Goal: Task Accomplishment & Management: Use online tool/utility

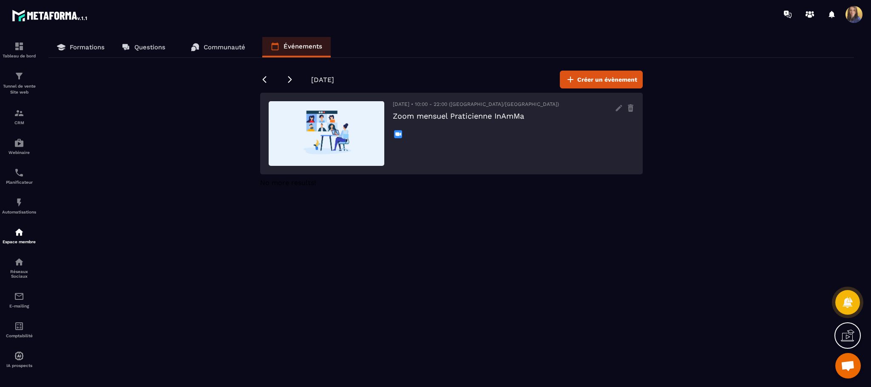
scroll to position [1271, 0]
click at [291, 82] on icon at bounding box center [290, 79] width 9 height 9
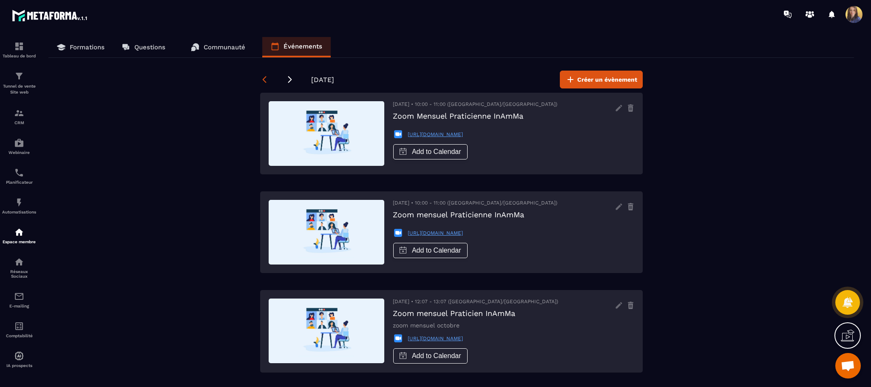
click at [265, 80] on icon at bounding box center [264, 79] width 9 height 9
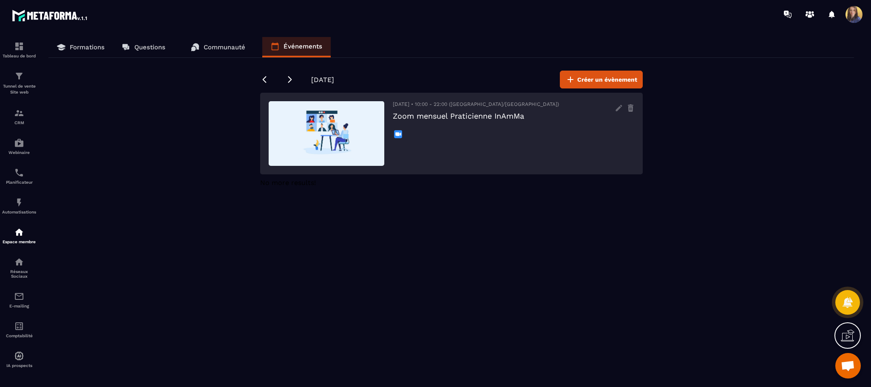
click at [82, 55] on link "Formations" at bounding box center [80, 47] width 65 height 20
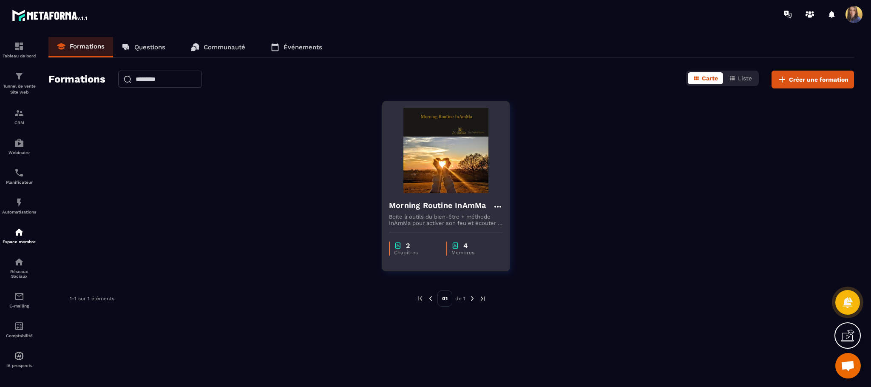
click at [463, 244] on p "4" at bounding box center [465, 245] width 4 height 8
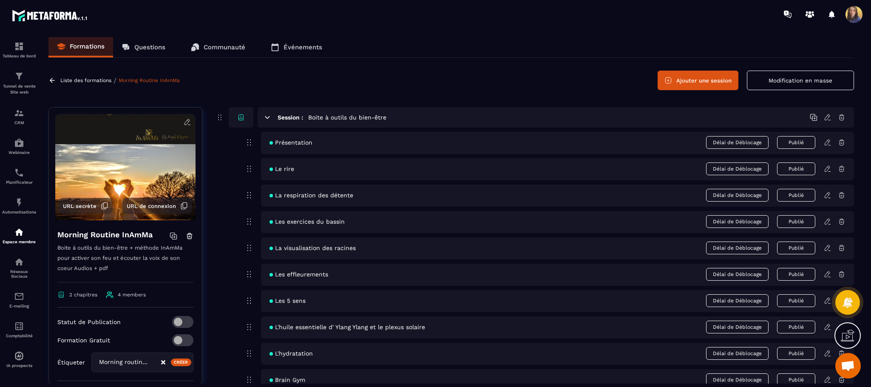
click at [576, 356] on div "L'hydratation Délai de Déblocage Publié" at bounding box center [557, 354] width 593 height 22
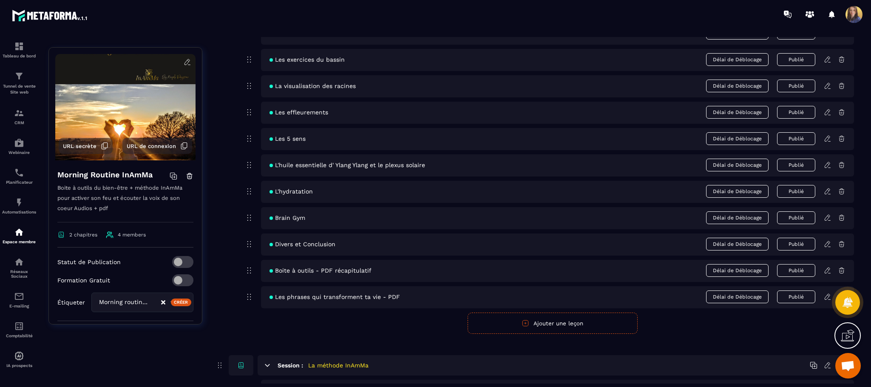
scroll to position [145, 0]
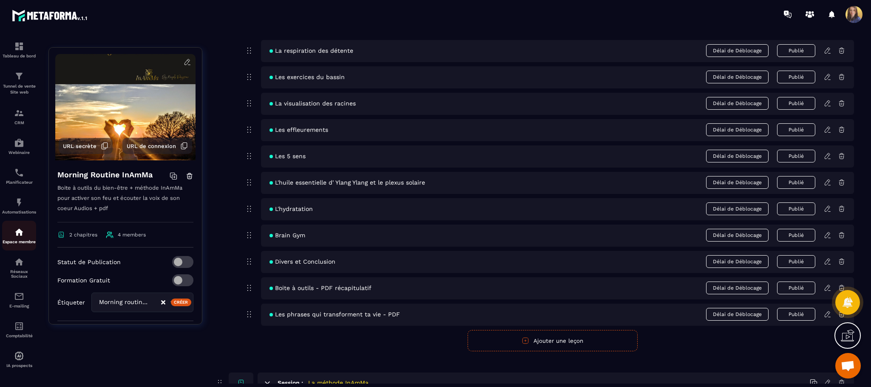
click at [11, 242] on p "Espace membre" at bounding box center [19, 241] width 34 height 5
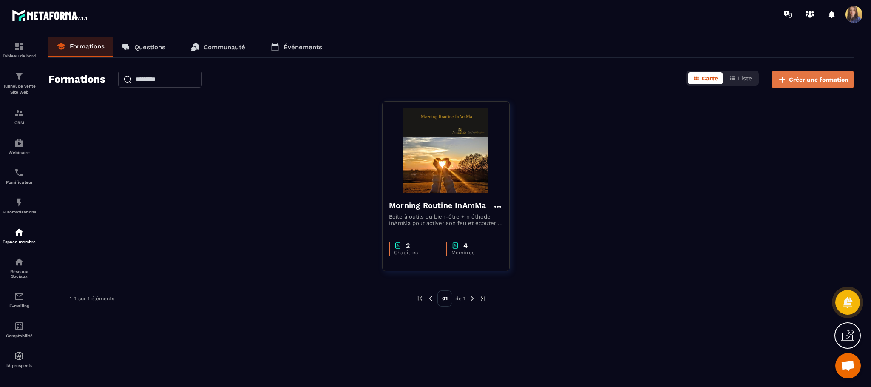
click at [828, 79] on span "Créer une formation" at bounding box center [819, 79] width 60 height 9
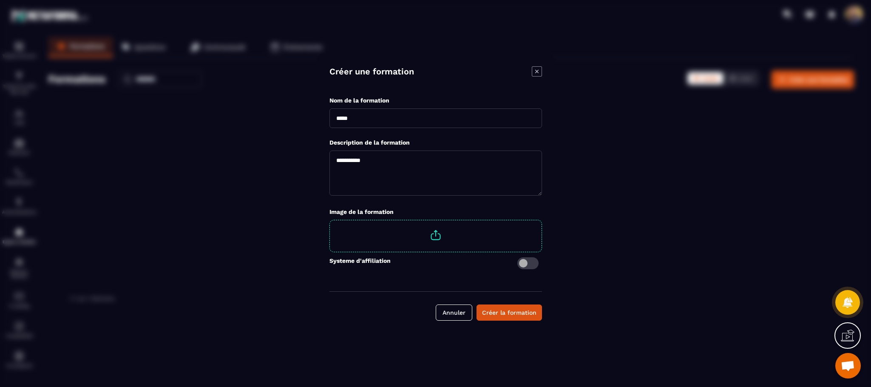
drag, startPoint x: 421, startPoint y: 120, endPoint x: 421, endPoint y: 114, distance: 6.4
click at [421, 118] on input "Modal window" at bounding box center [435, 118] width 213 height 20
type input "****"
click at [508, 316] on div "Créer la formation" at bounding box center [509, 312] width 54 height 9
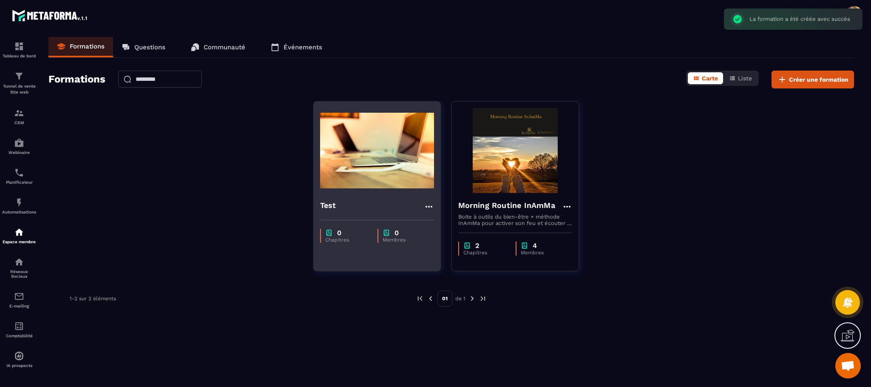
click at [426, 207] on icon at bounding box center [428, 207] width 7 height 2
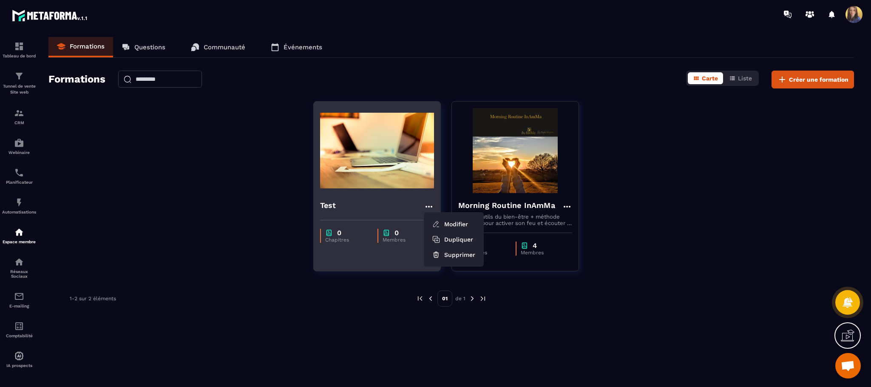
click at [379, 195] on div "Test Modifier Dupliquer Supprimer" at bounding box center [377, 203] width 127 height 20
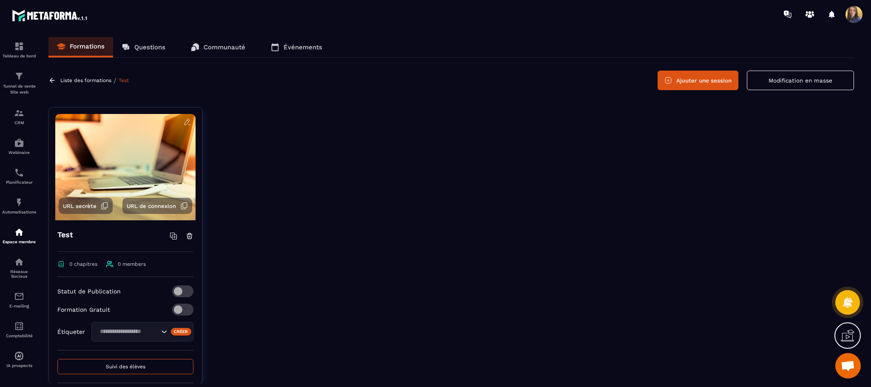
click at [721, 81] on button "Ajouter une session" at bounding box center [698, 81] width 81 height 20
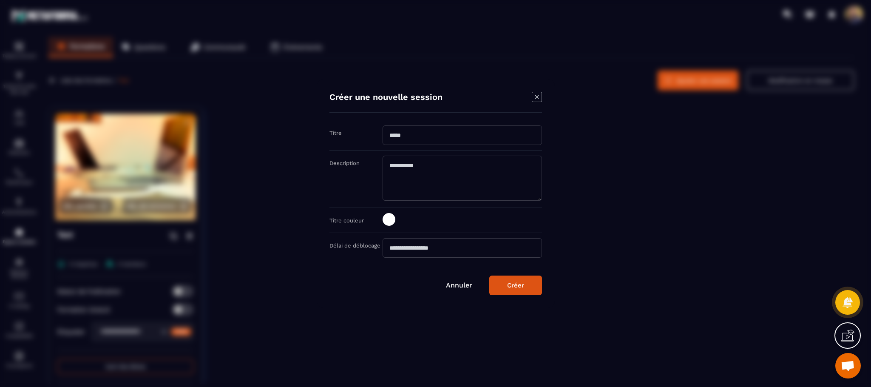
click at [456, 132] on input "Modal window" at bounding box center [462, 135] width 159 height 20
type input "*"
type input "*********"
click at [524, 289] on button "Créer" at bounding box center [515, 285] width 53 height 20
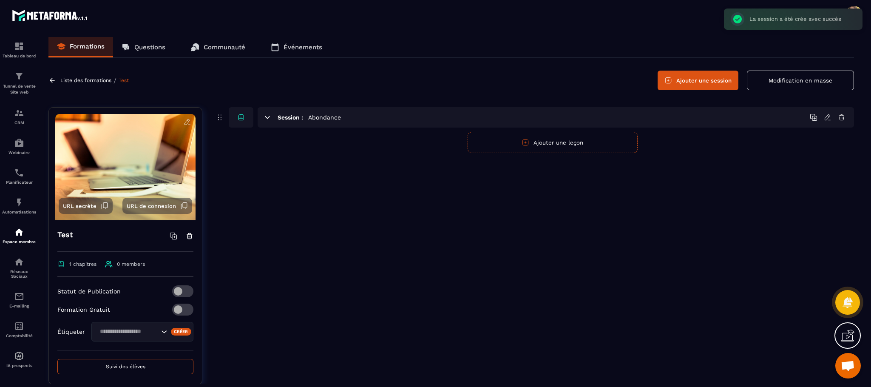
click at [549, 150] on button "Ajouter une leçon" at bounding box center [553, 142] width 170 height 21
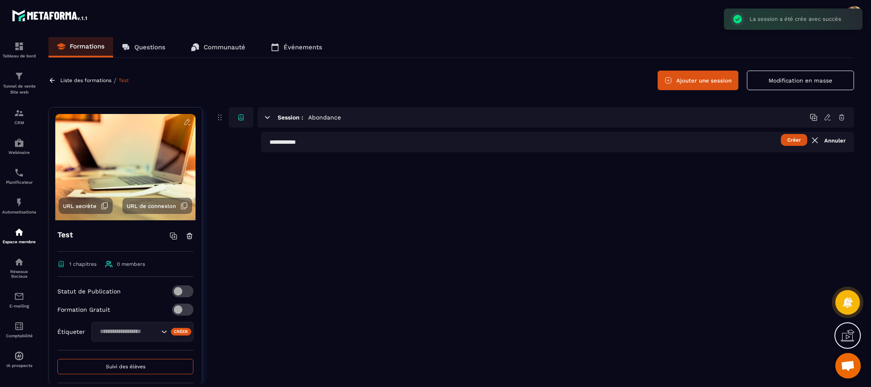
click at [800, 143] on button "Créer" at bounding box center [794, 140] width 26 height 12
click at [695, 149] on input "text" at bounding box center [557, 142] width 593 height 20
type input "*****"
click at [791, 142] on button "Créer" at bounding box center [794, 140] width 26 height 12
click at [826, 144] on icon at bounding box center [828, 143] width 8 height 8
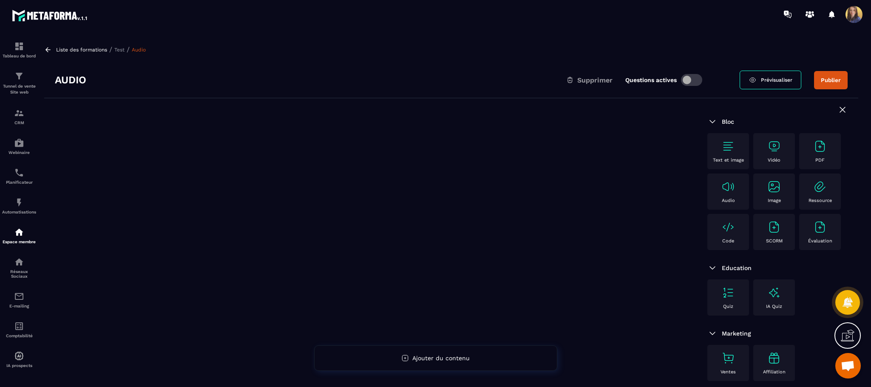
click at [735, 193] on img at bounding box center [728, 187] width 14 height 14
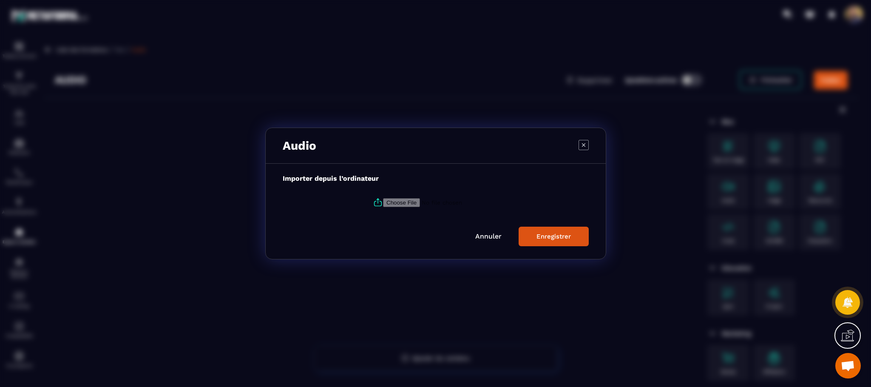
click at [407, 199] on input "Modal window" at bounding box center [441, 202] width 116 height 9
type input "**********"
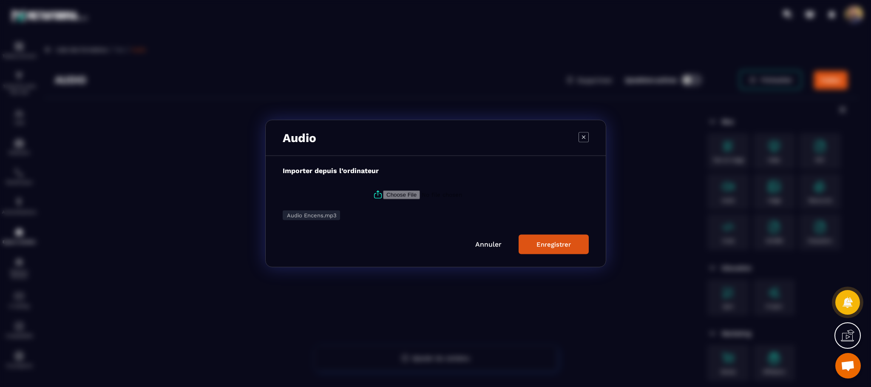
click at [560, 249] on button "Enregistrer" at bounding box center [554, 245] width 70 height 20
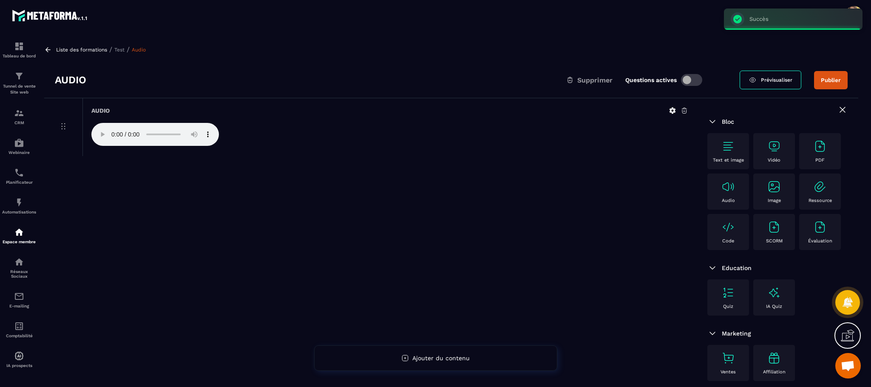
click at [837, 78] on button "Publier" at bounding box center [831, 80] width 34 height 18
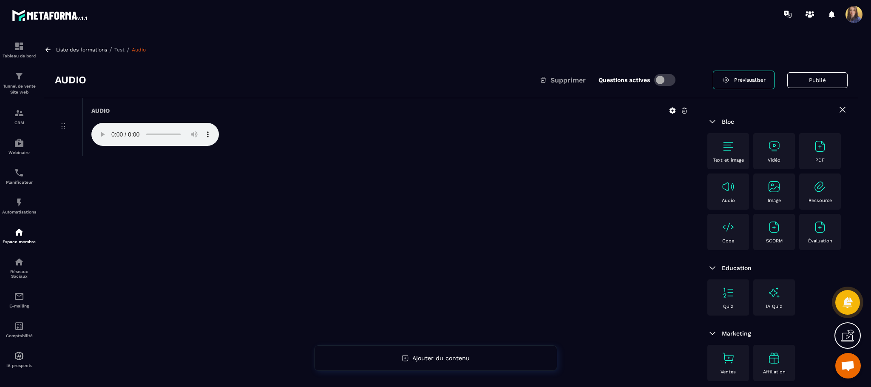
click at [119, 47] on p "Test" at bounding box center [119, 50] width 10 height 6
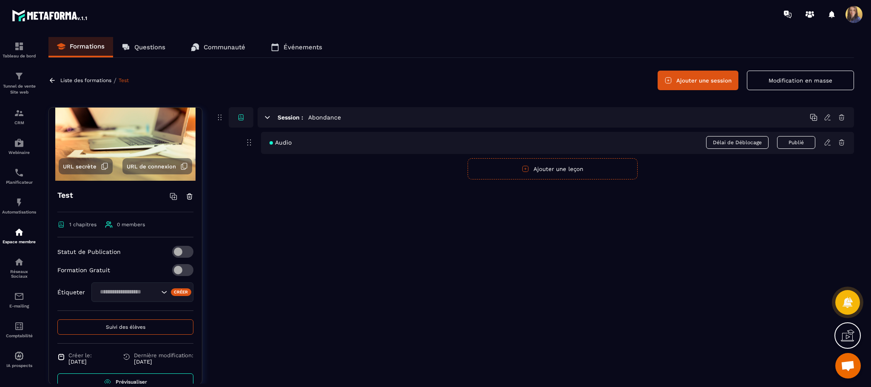
scroll to position [60, 0]
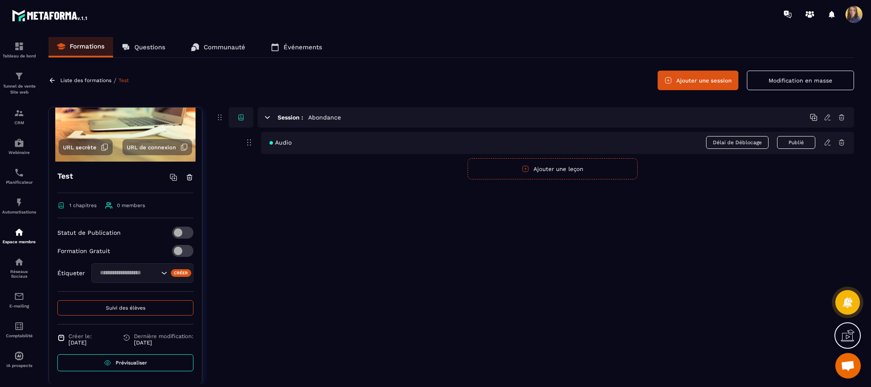
click at [160, 274] on icon "Search for option" at bounding box center [164, 273] width 9 height 9
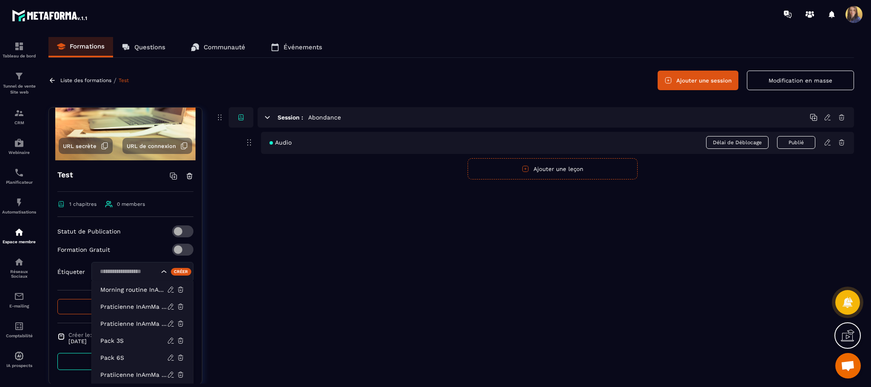
click at [171, 270] on div "Créer" at bounding box center [181, 272] width 21 height 8
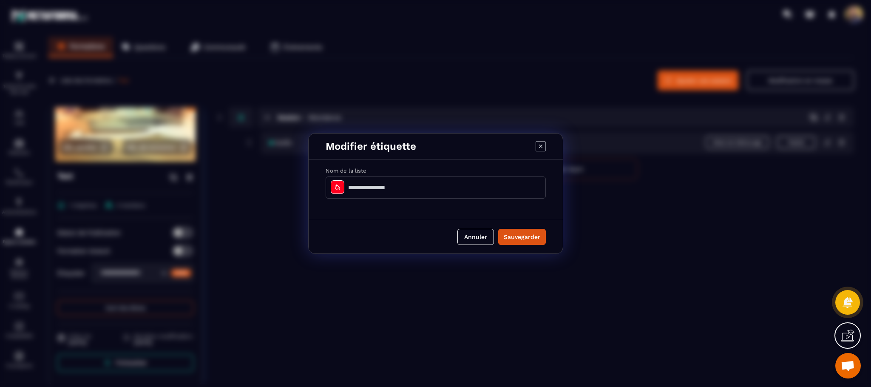
click at [420, 187] on input "Modal window" at bounding box center [436, 187] width 220 height 22
type input "****"
click at [522, 235] on button "Sauvegarder" at bounding box center [522, 237] width 48 height 16
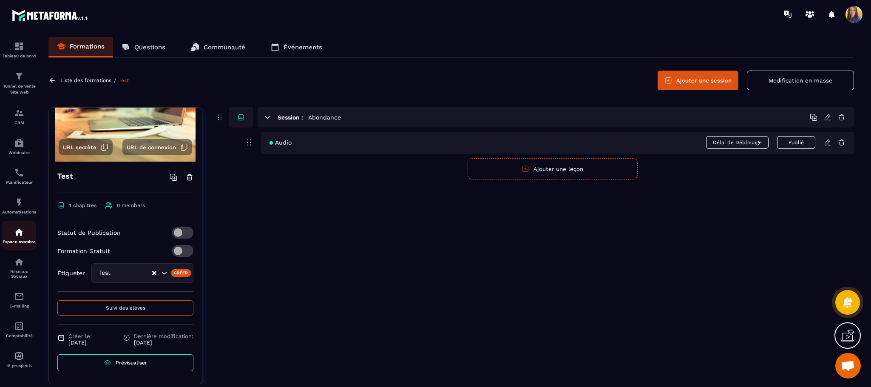
click at [14, 229] on img at bounding box center [19, 232] width 10 height 10
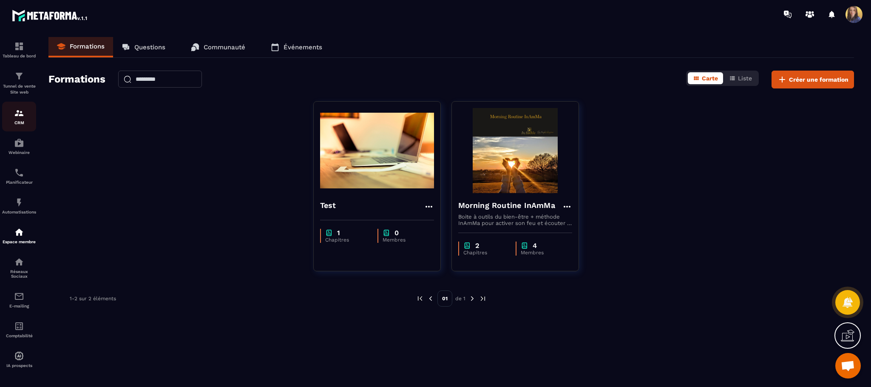
click at [20, 117] on img at bounding box center [19, 113] width 10 height 10
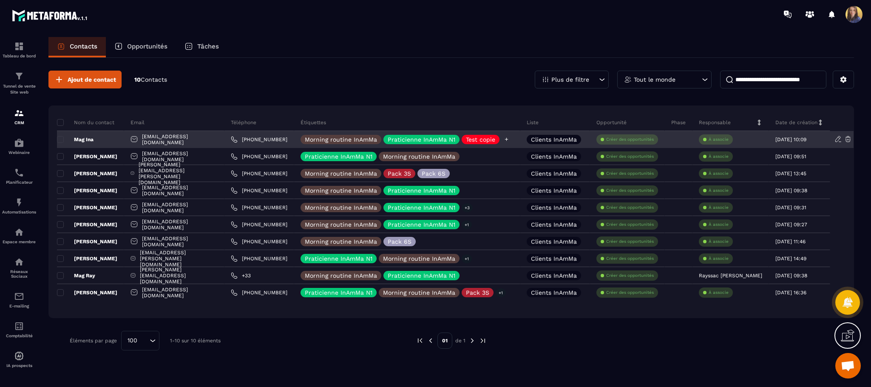
click at [509, 141] on icon at bounding box center [507, 139] width 6 height 6
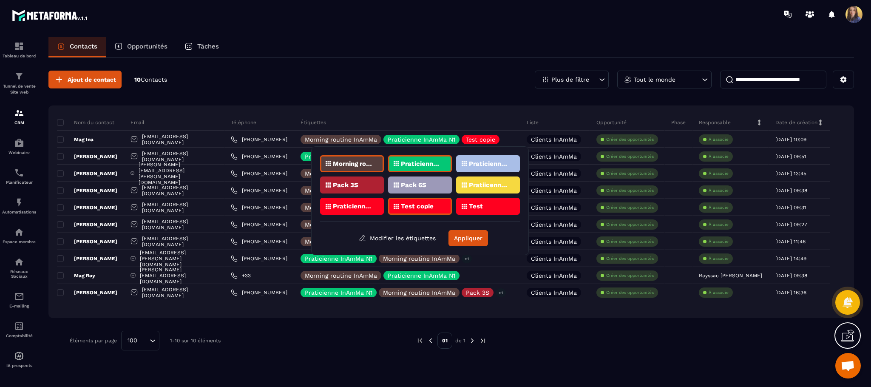
click at [490, 205] on div "Test" at bounding box center [488, 206] width 64 height 17
click at [474, 240] on button "Appliquer" at bounding box center [468, 238] width 40 height 16
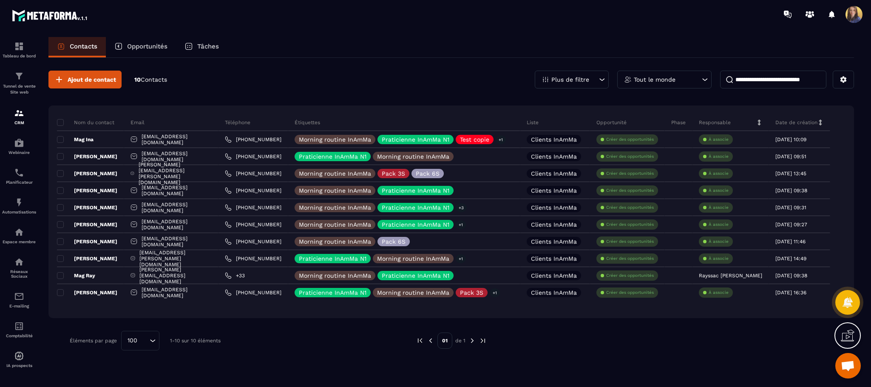
click at [860, 17] on span at bounding box center [854, 14] width 17 height 17
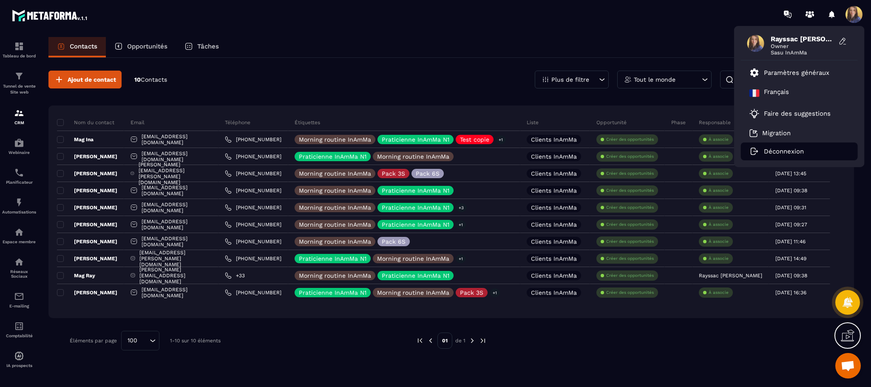
click at [769, 152] on p "Déconnexion" at bounding box center [784, 152] width 40 height 8
